Goal: Find specific page/section: Find specific page/section

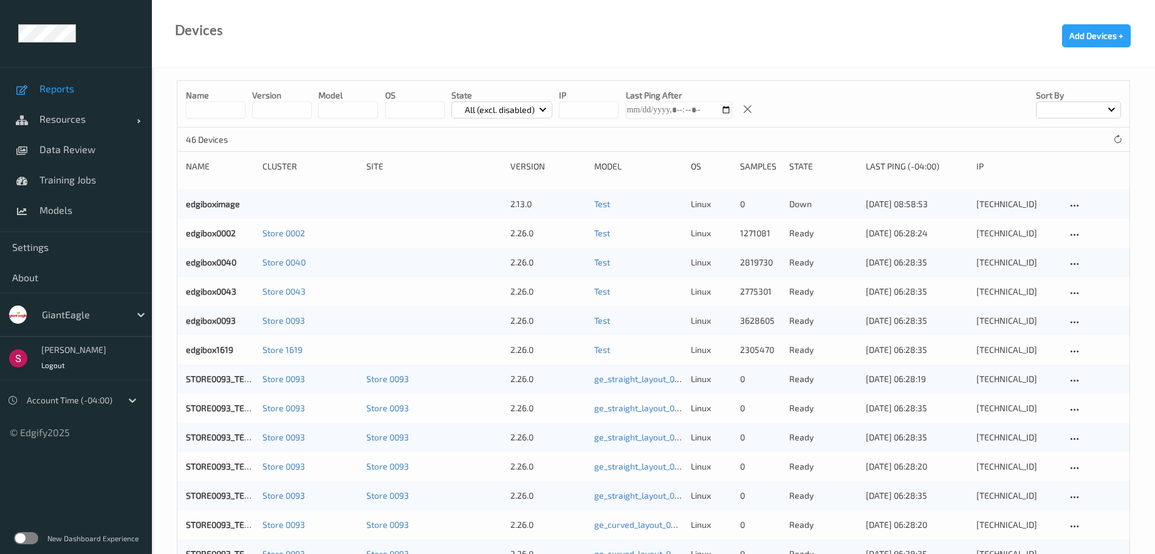
click at [75, 94] on span "Reports" at bounding box center [90, 89] width 100 height 12
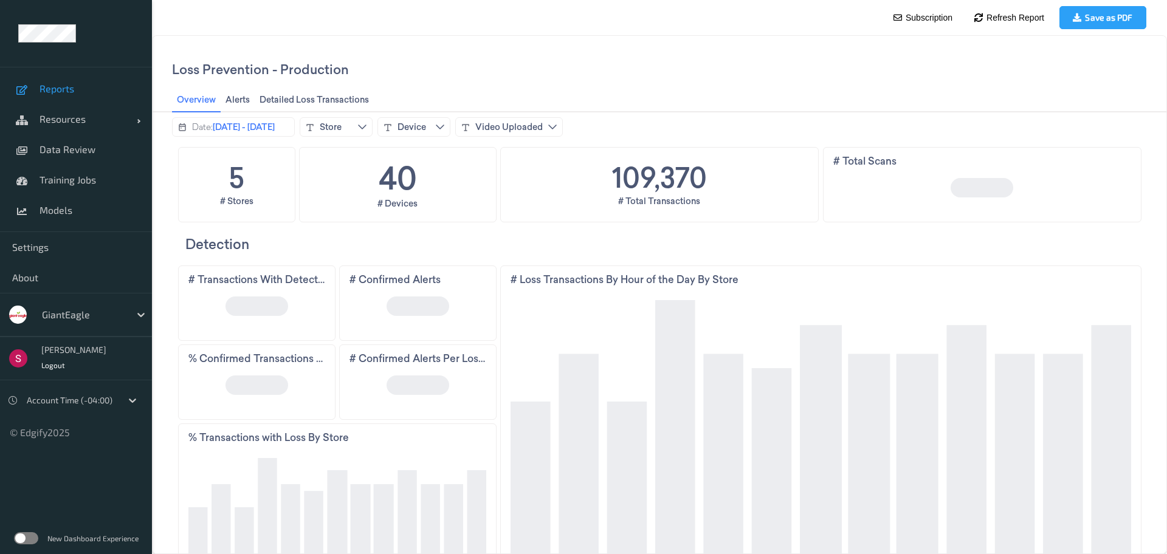
click at [23, 537] on label at bounding box center [26, 538] width 24 height 12
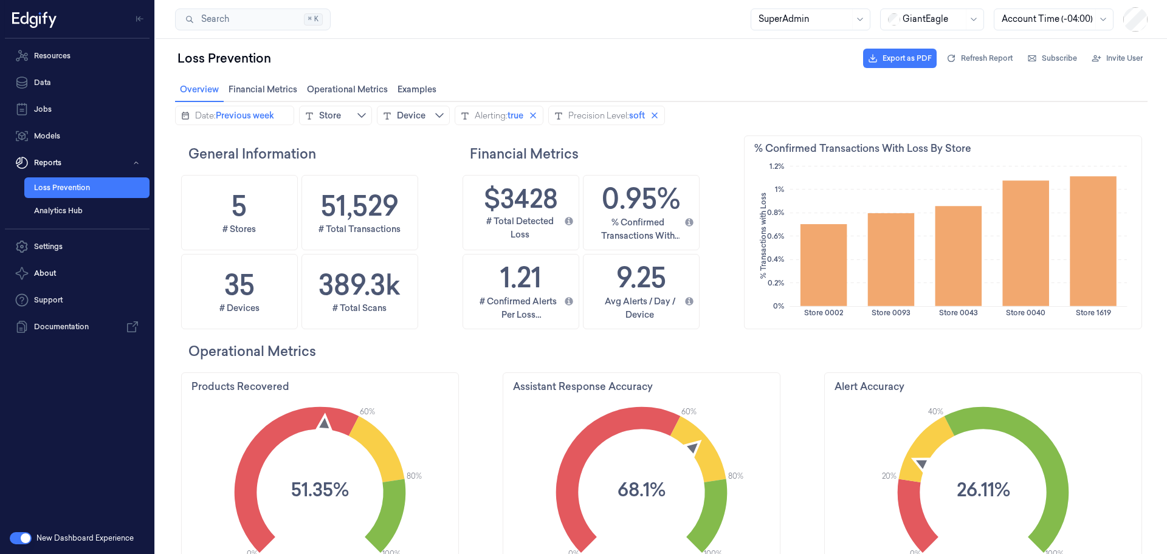
scroll to position [297, 61]
click at [270, 86] on span "Financial Metrics Financial Metrics" at bounding box center [263, 89] width 76 height 16
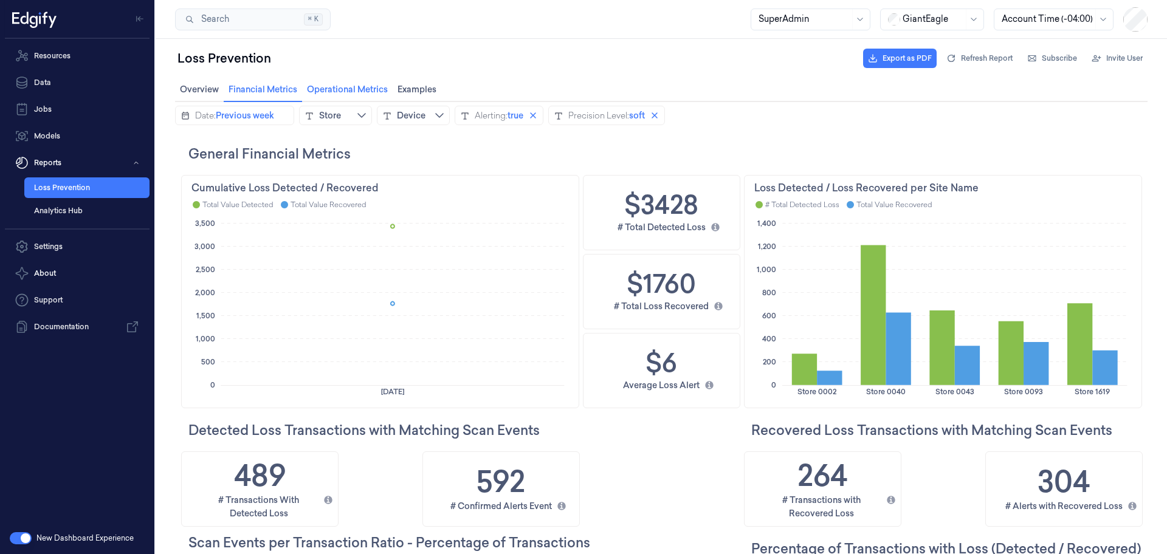
click at [342, 89] on span "Operational Metrics Operational Metrics" at bounding box center [347, 89] width 88 height 16
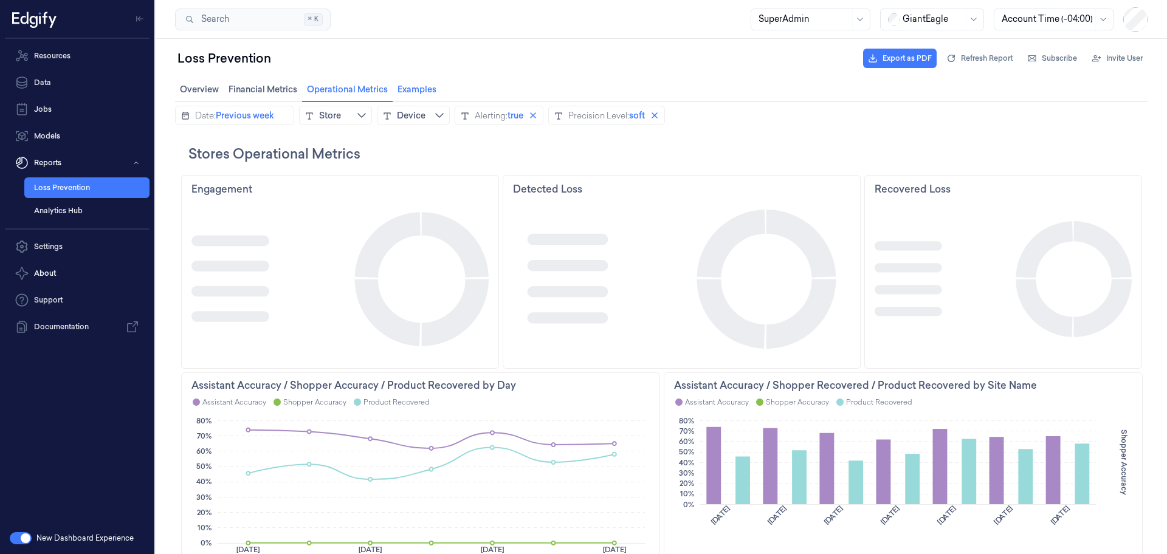
click at [428, 85] on span "Examples Examples" at bounding box center [417, 89] width 46 height 16
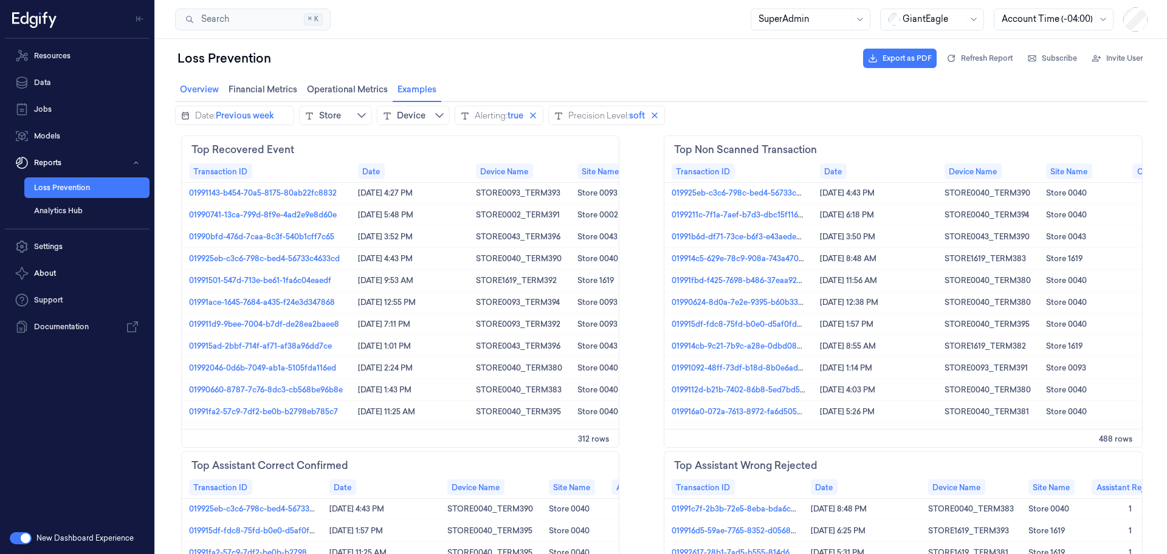
click at [215, 94] on span "Overview Overview" at bounding box center [199, 89] width 46 height 16
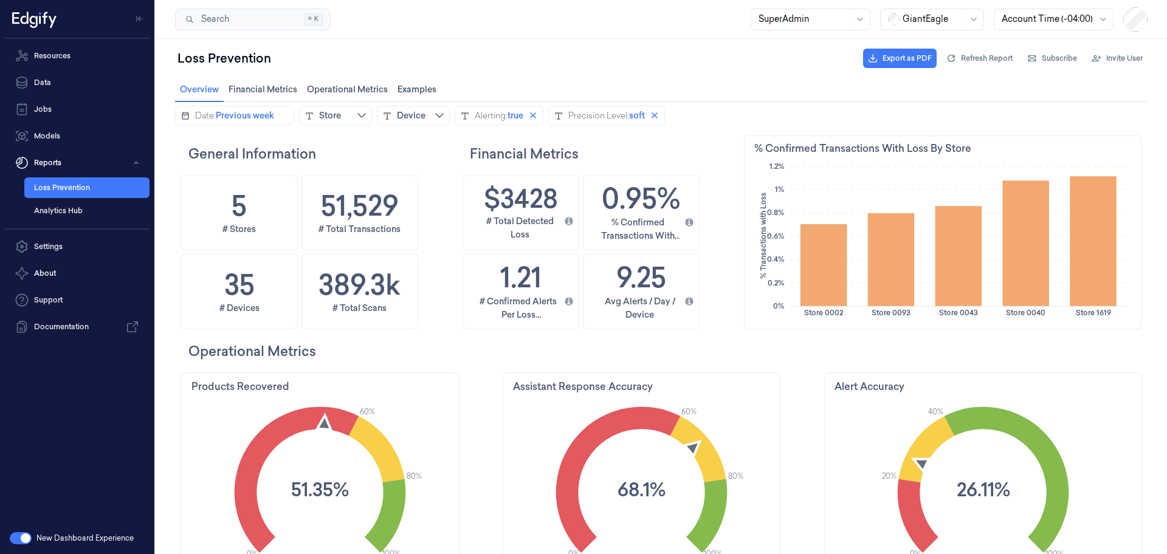
scroll to position [297, 394]
click at [933, 14] on div at bounding box center [932, 19] width 61 height 13
click at [916, 47] on div "DollarGeneral" at bounding box center [925, 46] width 75 height 13
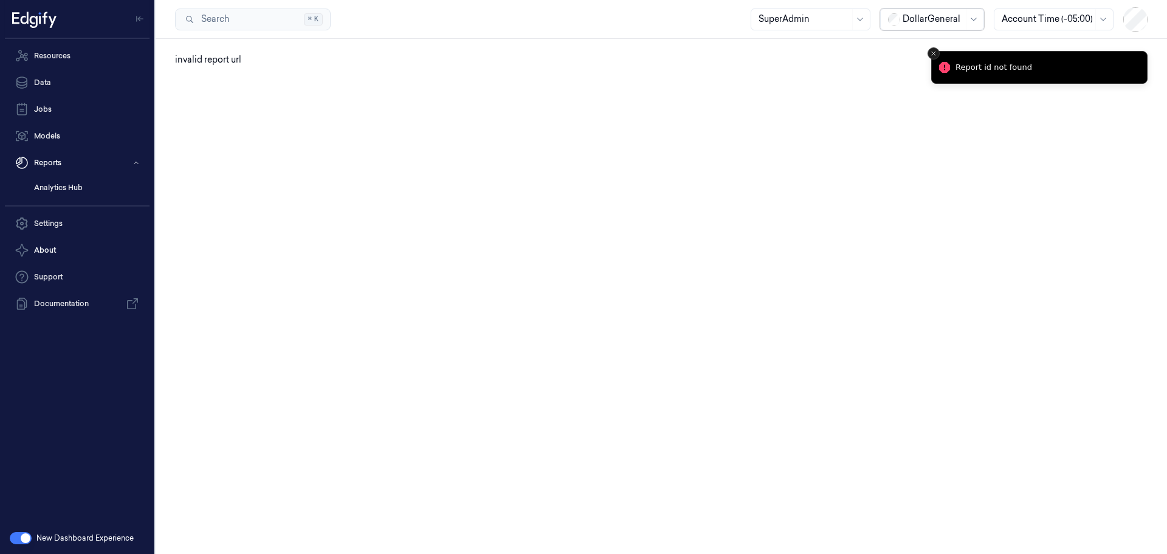
click at [935, 55] on icon "Close toast" at bounding box center [933, 53] width 7 height 7
